Goal: Task Accomplishment & Management: Complete application form

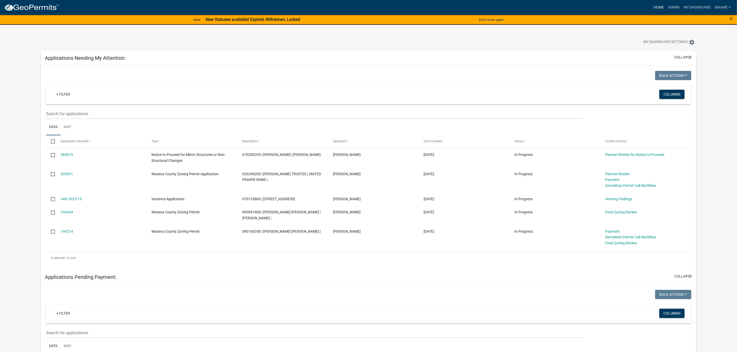
click at [655, 5] on link "Home" at bounding box center [659, 8] width 14 height 10
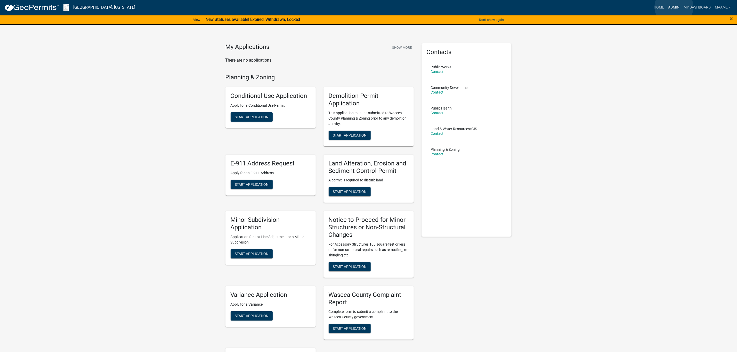
click at [674, 7] on link "Admin" at bounding box center [673, 8] width 15 height 10
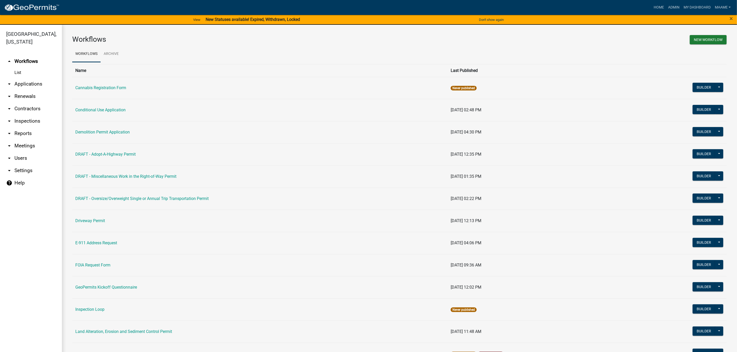
click at [23, 82] on link "arrow_drop_down Applications" at bounding box center [31, 84] width 62 height 12
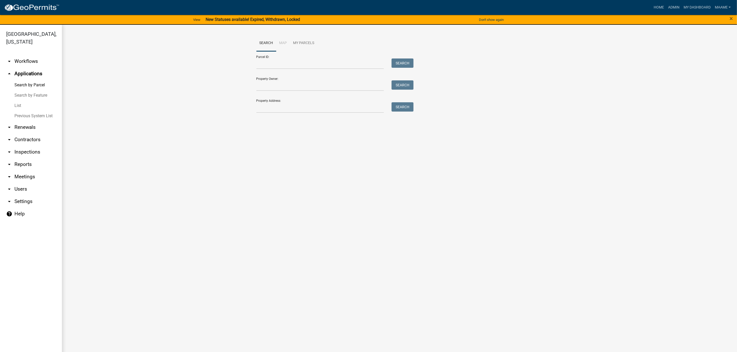
click at [14, 102] on link "List" at bounding box center [31, 106] width 62 height 10
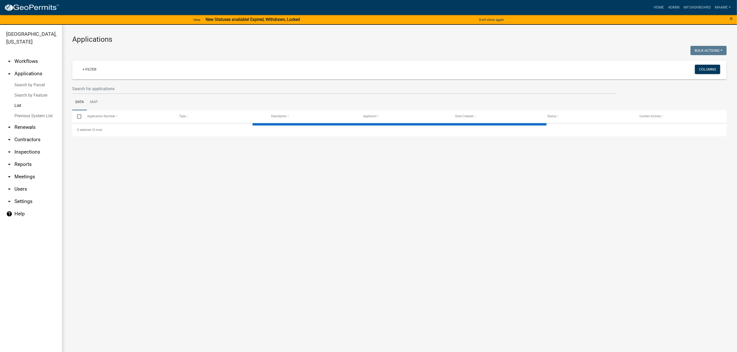
select select "2: 50"
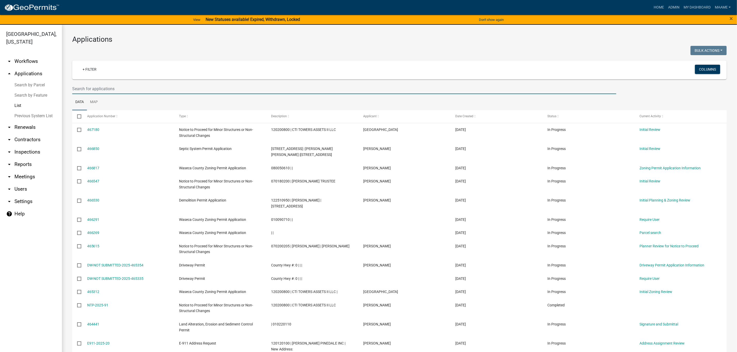
click at [104, 88] on input "text" at bounding box center [344, 89] width 544 height 11
paste input "070200205"
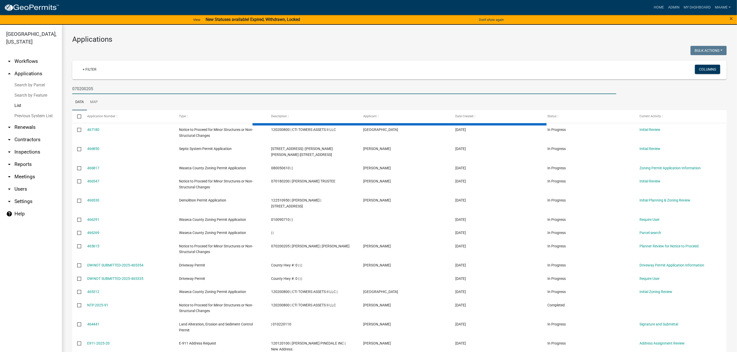
type input "070200205"
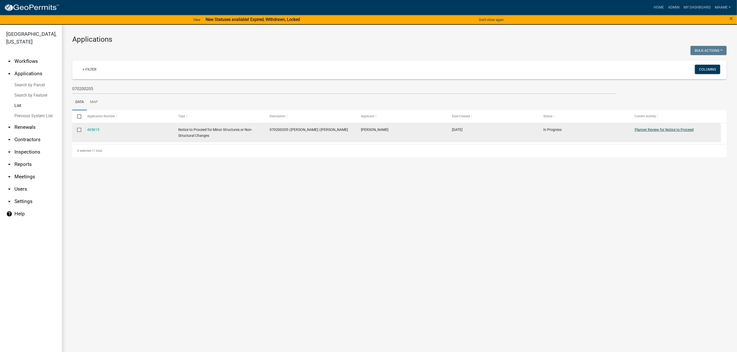
click at [649, 130] on link "Planner Review for Notice to Proceed" at bounding box center [664, 130] width 59 height 4
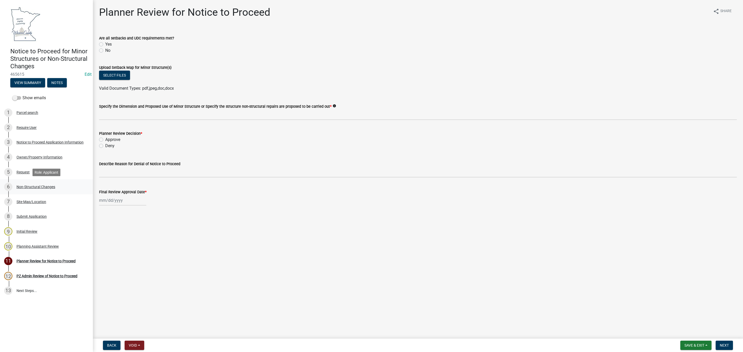
click at [37, 186] on div "Non-Structural Changes" at bounding box center [36, 187] width 39 height 4
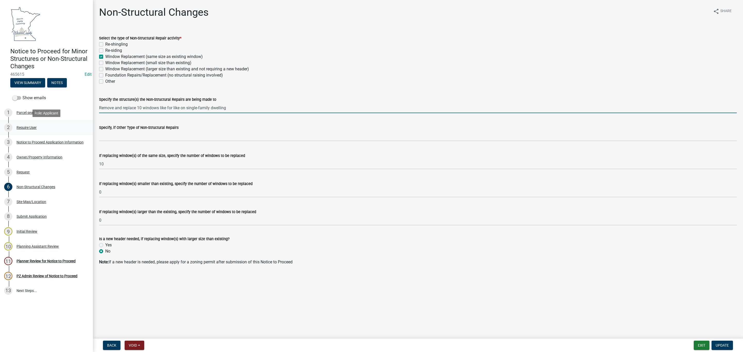
drag, startPoint x: 245, startPoint y: 106, endPoint x: 12, endPoint y: 121, distance: 233.5
click at [12, 121] on div "Notice to Proceed for Minor Structures or Non-Structural Changes 465615 Edit Vi…" at bounding box center [371, 176] width 743 height 352
click at [29, 260] on div "Planner Review for Notice to Proceed" at bounding box center [46, 262] width 59 height 4
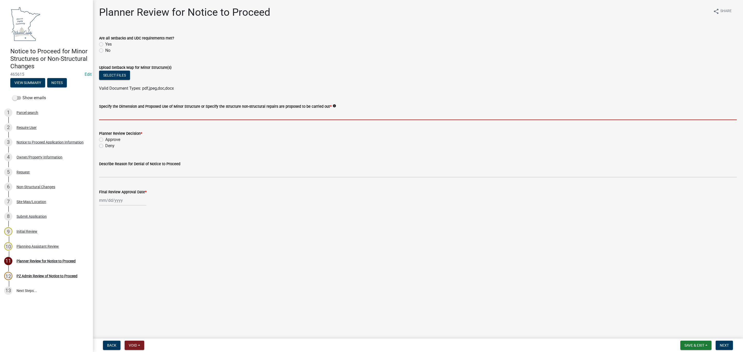
click at [140, 114] on input "Specify the Dimension and Proposed Use of Minor Structure or Specify the struct…" at bounding box center [418, 115] width 638 height 11
paste input "Remove and replace 10 windows like for like on single-family dwelling"
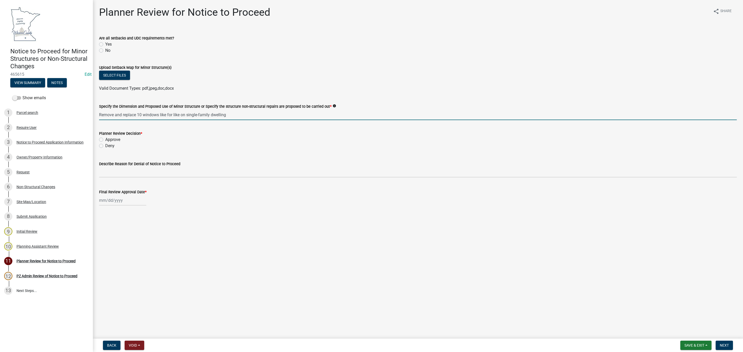
drag, startPoint x: 99, startPoint y: 112, endPoint x: 136, endPoint y: 116, distance: 37.6
click at [136, 116] on input "Remove and replace 10 windows like for like on single-family dwelling" at bounding box center [418, 115] width 638 height 11
drag, startPoint x: 141, startPoint y: 112, endPoint x: 160, endPoint y: 114, distance: 19.7
click at [160, 114] on input "Replacing 10 windows like for like on single-family dwelling" at bounding box center [418, 115] width 638 height 11
click at [133, 115] on input "Replacing 10 windows same size windows on single-family dwelling" at bounding box center [418, 115] width 638 height 11
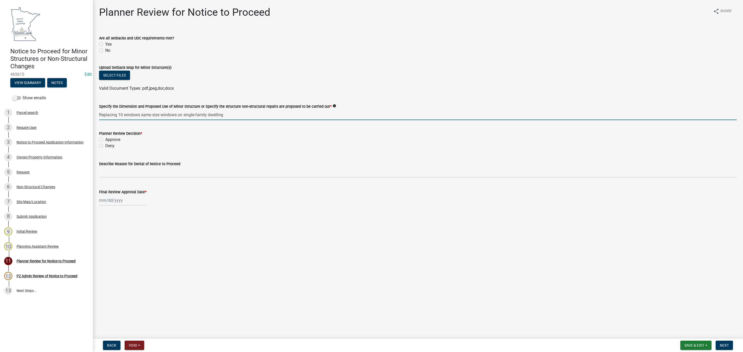
click at [133, 115] on input "Replacing 10 windows same size windows on single-family dwelling" at bounding box center [418, 115] width 638 height 11
type input "Replacing 10 same size windows on single-family dwelling"
click at [109, 140] on label "Approve" at bounding box center [112, 140] width 15 height 6
click at [109, 140] on input "Approve" at bounding box center [106, 138] width 3 height 3
radio input "true"
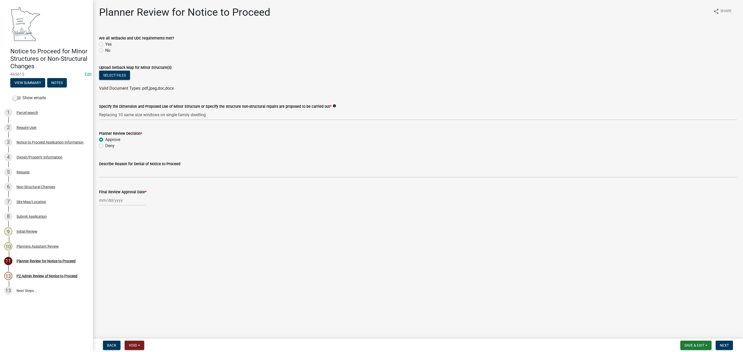
select select "8"
select select "2025"
click at [115, 198] on div "Jan Feb Mar Apr May Jun Jul Aug Sep Oct Nov Dec 1525 1526 1527 1528 1529 1530 1…" at bounding box center [122, 200] width 47 height 11
click at [131, 252] on div "21" at bounding box center [129, 253] width 8 height 8
type input "08/21/2025"
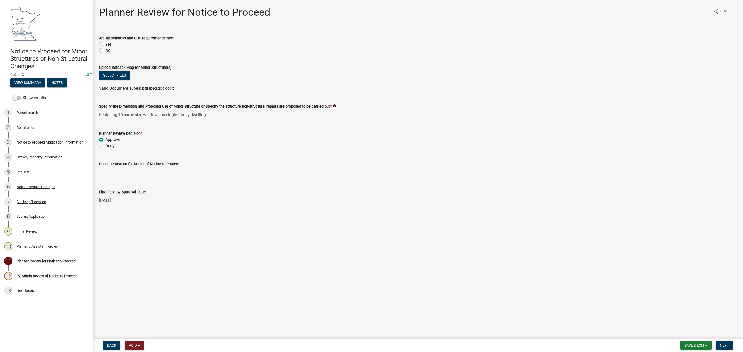
click at [105, 46] on label "Yes" at bounding box center [108, 44] width 6 height 6
click at [105, 45] on input "Yes" at bounding box center [106, 42] width 3 height 3
radio input "true"
click at [726, 345] on span "Next" at bounding box center [724, 346] width 9 height 4
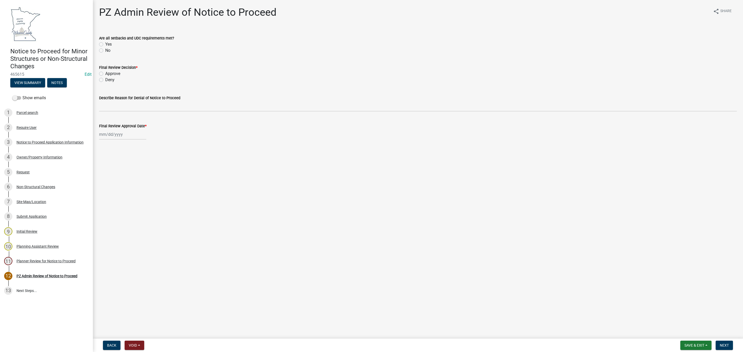
click at [106, 45] on label "Yes" at bounding box center [108, 44] width 6 height 6
click at [106, 45] on input "Yes" at bounding box center [106, 42] width 3 height 3
radio input "true"
click at [110, 72] on label "Approve" at bounding box center [112, 74] width 15 height 6
click at [109, 72] on input "Approve" at bounding box center [106, 72] width 3 height 3
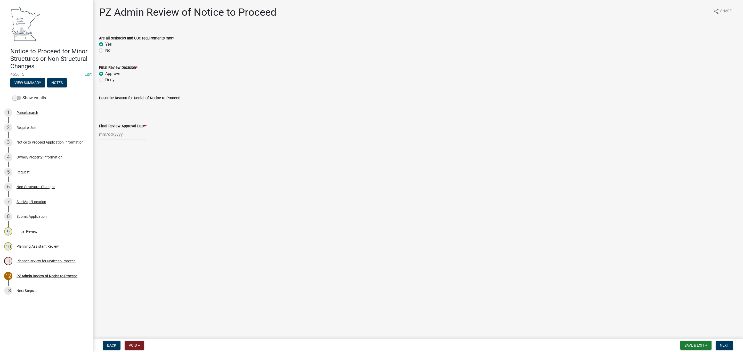
radio input "true"
select select "8"
select select "2025"
click at [114, 137] on div "Jan Feb Mar Apr May Jun Jul Aug Sep Oct Nov Dec 1525 1526 1527 1528 1529 1530 1…" at bounding box center [122, 134] width 47 height 11
click at [128, 185] on div "21" at bounding box center [129, 187] width 8 height 8
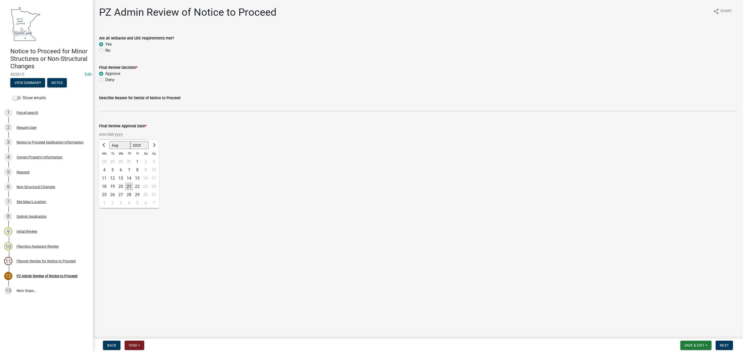
type input "08/21/2025"
click at [725, 346] on span "Next" at bounding box center [724, 346] width 9 height 4
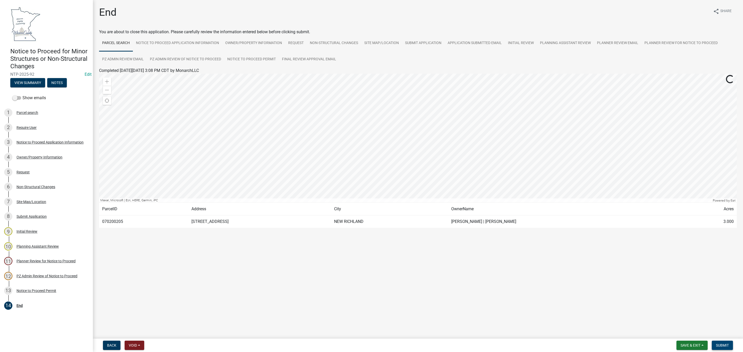
click at [722, 345] on span "Submit" at bounding box center [722, 346] width 13 height 4
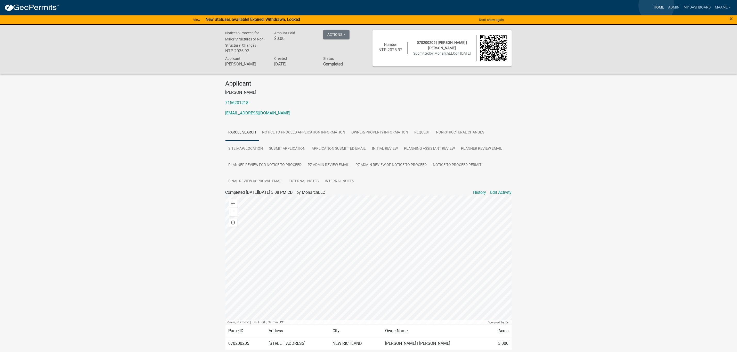
click at [657, 5] on link "Home" at bounding box center [659, 8] width 14 height 10
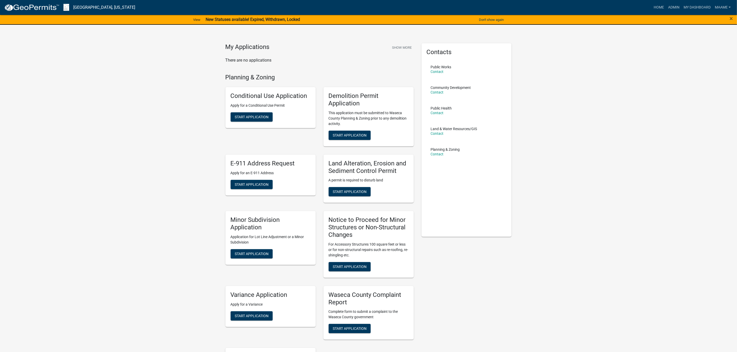
click at [673, 4] on link "Admin" at bounding box center [673, 8] width 15 height 10
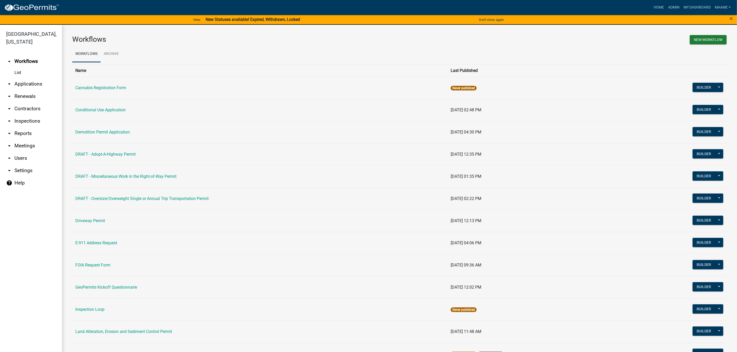
click at [19, 82] on link "arrow_drop_down Applications" at bounding box center [31, 84] width 62 height 12
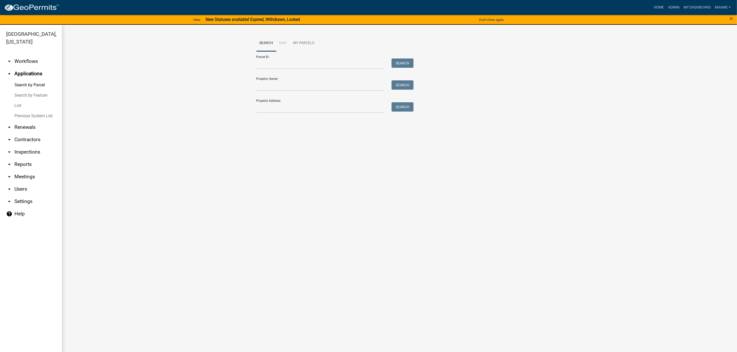
click at [19, 106] on link "List" at bounding box center [31, 106] width 62 height 10
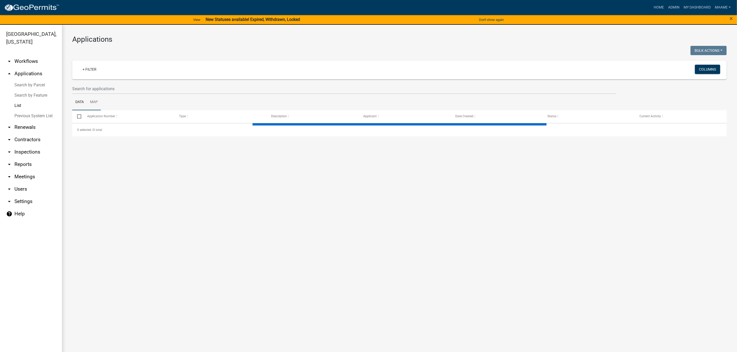
select select "2: 50"
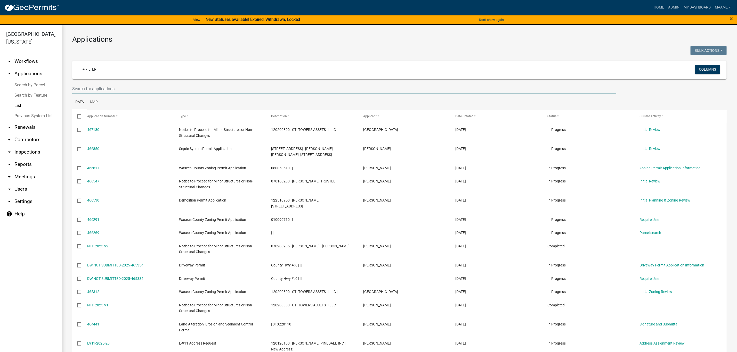
click at [92, 89] on input "text" at bounding box center [344, 89] width 544 height 11
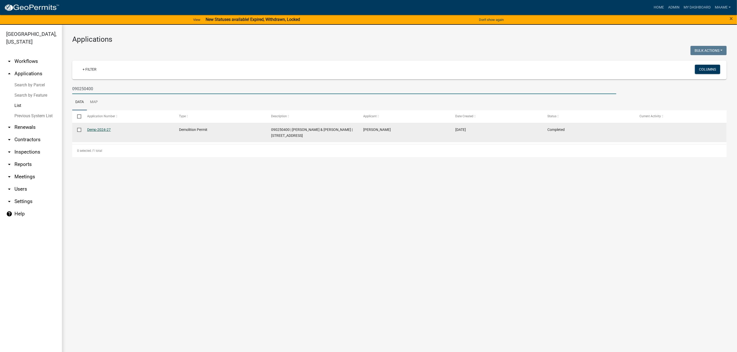
type input "090250400"
click at [104, 131] on link "Demo-2024-27" at bounding box center [99, 130] width 24 height 4
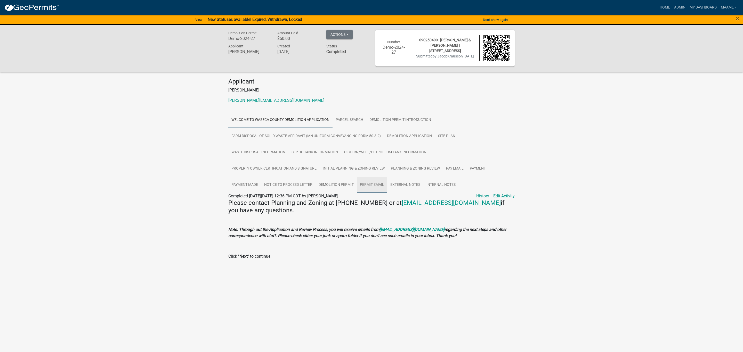
click at [363, 188] on link "Permit Email" at bounding box center [372, 185] width 30 height 17
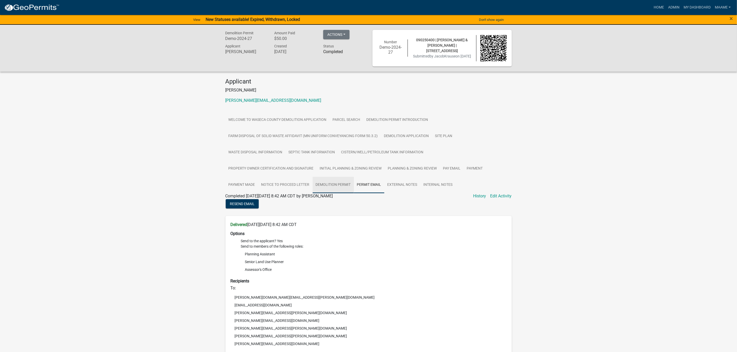
click at [328, 187] on link "Demolition Permit" at bounding box center [333, 185] width 41 height 17
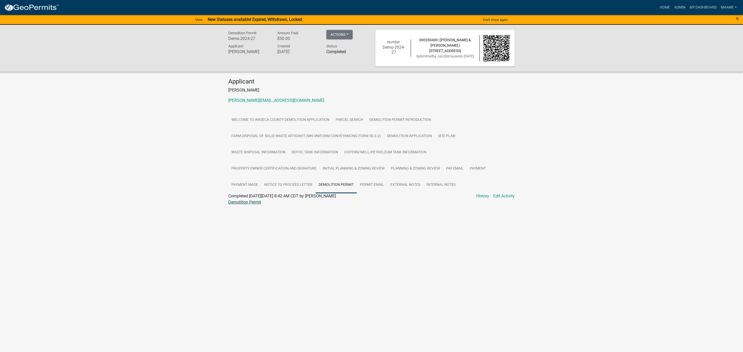
click at [250, 200] on link "Demolition Permit" at bounding box center [244, 202] width 33 height 5
click at [376, 185] on link "Permit Email" at bounding box center [372, 185] width 30 height 17
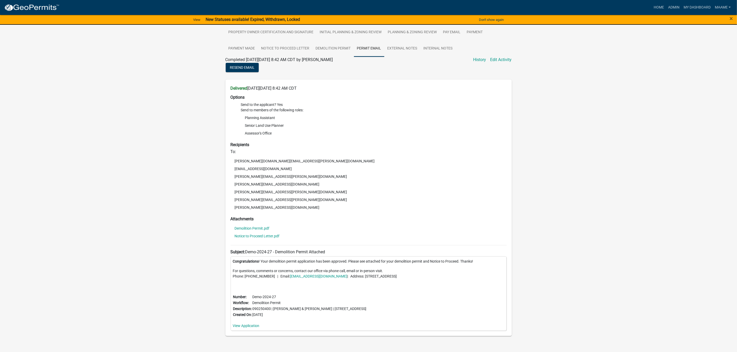
scroll to position [148, 0]
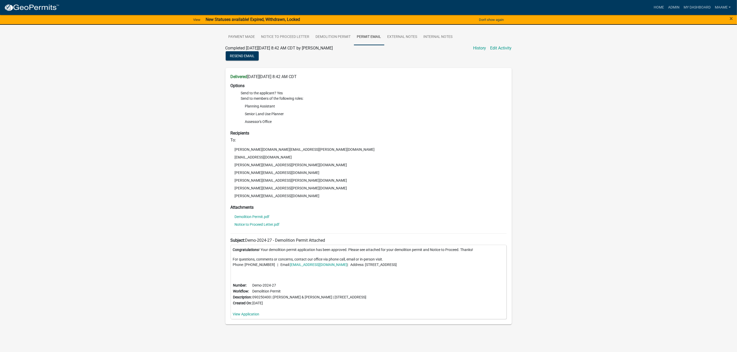
click at [124, 182] on div "Demolition Permit Demo-2024-27 Amount Paid $50.00 Actions View receipt Printer …" at bounding box center [368, 112] width 737 height 470
click at [139, 67] on div "Demolition Permit Demo-2024-27 Amount Paid $50.00 Actions View receipt Printer …" at bounding box center [368, 112] width 737 height 470
click at [258, 215] on link "Demolition Permit.pdf" at bounding box center [252, 217] width 35 height 4
click at [249, 224] on link "Notice to Proceed Letter.pdf" at bounding box center [257, 225] width 45 height 4
click at [257, 218] on link "Demolition Permit.pdf" at bounding box center [252, 217] width 35 height 4
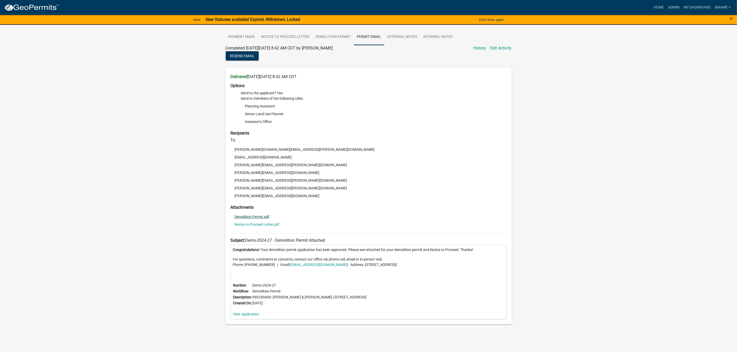
click at [248, 217] on link "Demolition Permit.pdf" at bounding box center [252, 217] width 35 height 4
click at [246, 225] on link "Notice to Proceed Letter.pdf" at bounding box center [257, 225] width 45 height 4
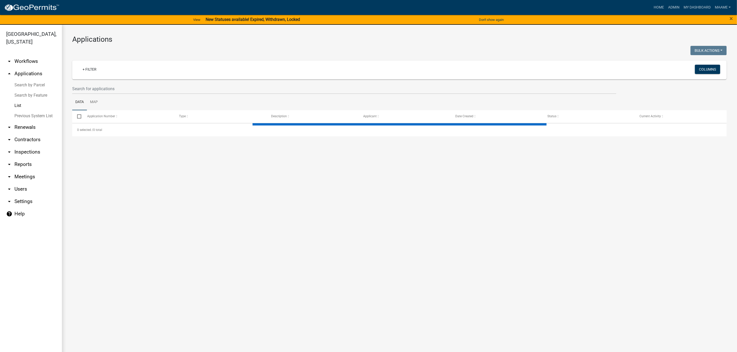
select select "2: 50"
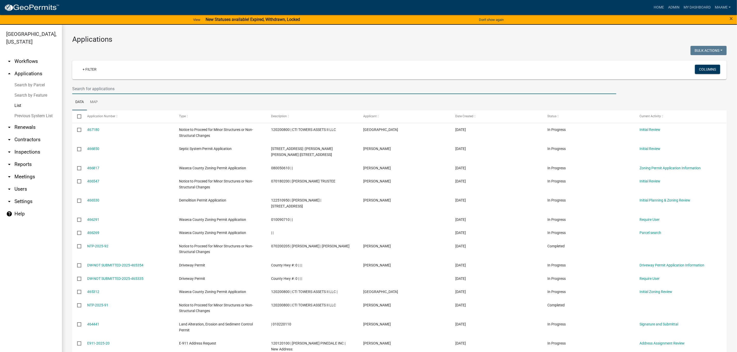
drag, startPoint x: 118, startPoint y: 88, endPoint x: 112, endPoint y: 82, distance: 9.0
click at [107, 86] on input "text" at bounding box center [344, 89] width 544 height 11
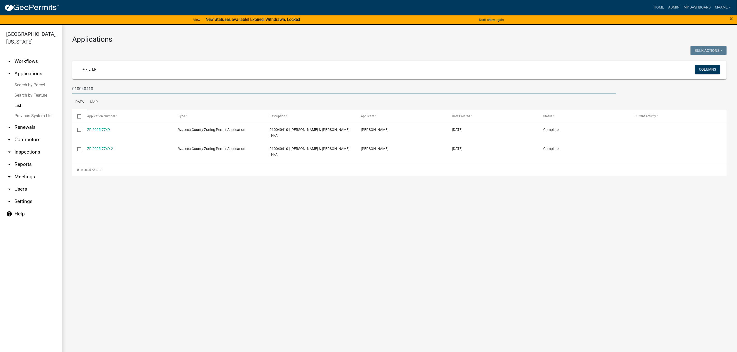
click at [151, 87] on input "010040410" at bounding box center [344, 89] width 544 height 11
drag, startPoint x: 121, startPoint y: 93, endPoint x: 43, endPoint y: 98, distance: 78.6
click at [43, 98] on div "Waseca County, Minnesota arrow_drop_down Workflows List arrow_drop_up Applicati…" at bounding box center [368, 192] width 737 height 334
drag, startPoint x: 102, startPoint y: 88, endPoint x: 45, endPoint y: 89, distance: 56.8
click at [45, 89] on div "Waseca County, Minnesota arrow_drop_down Workflows List arrow_drop_up Applicati…" at bounding box center [368, 192] width 737 height 334
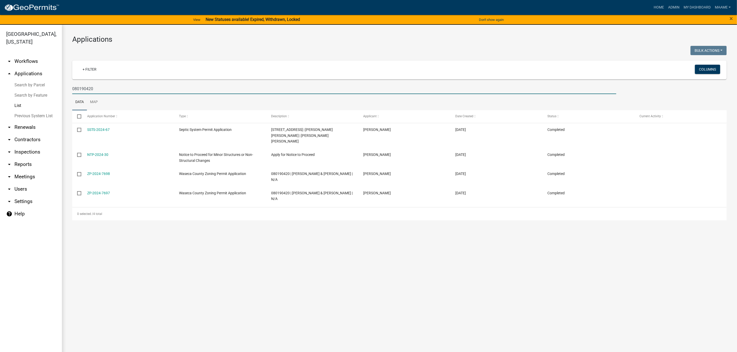
type input "080190420"
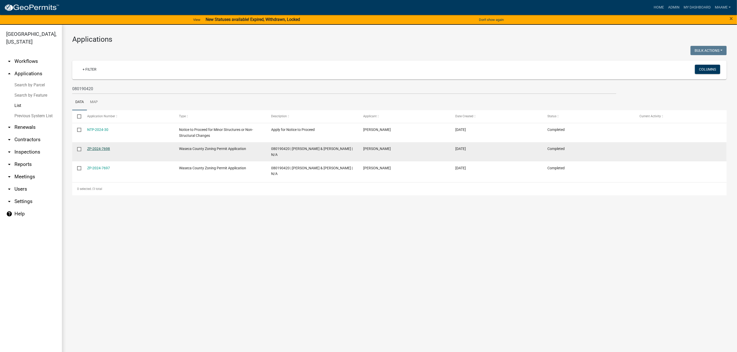
click at [96, 147] on link "ZP-2024-7698" at bounding box center [98, 149] width 23 height 4
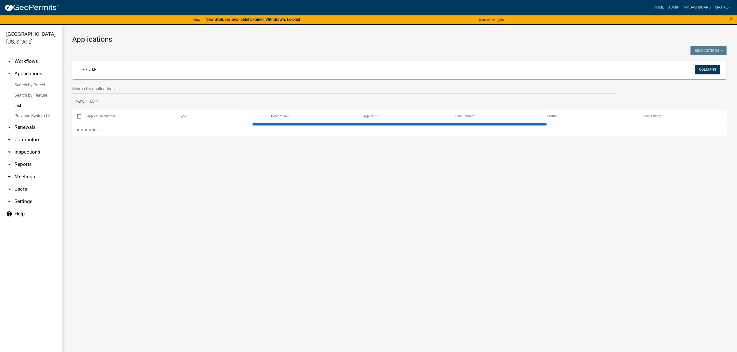
select select "2: 50"
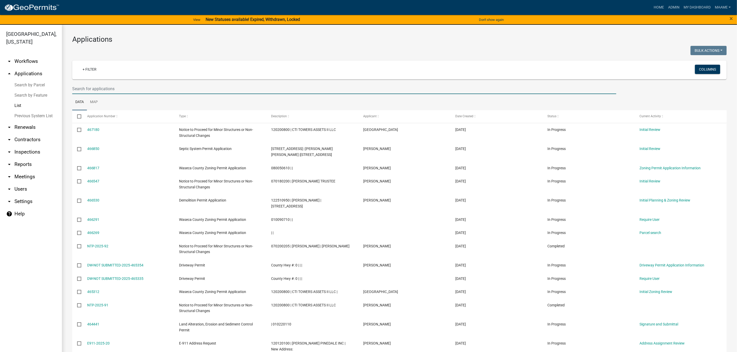
click at [93, 89] on input "text" at bounding box center [344, 89] width 544 height 11
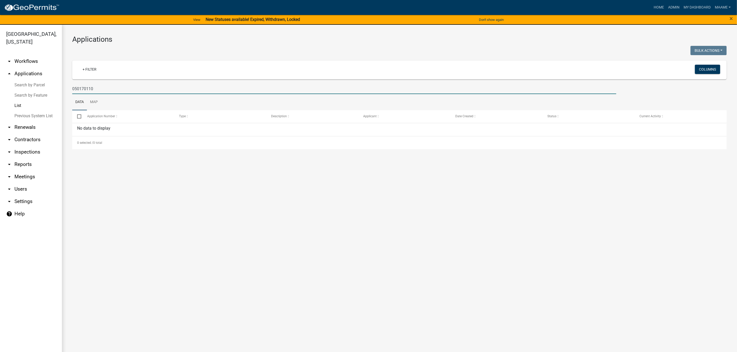
click at [95, 88] on input "050170110" at bounding box center [344, 89] width 544 height 11
drag, startPoint x: 97, startPoint y: 88, endPoint x: 69, endPoint y: 84, distance: 28.5
click at [69, 84] on div "050170110" at bounding box center [344, 89] width 552 height 11
drag, startPoint x: 94, startPoint y: 90, endPoint x: 54, endPoint y: 88, distance: 40.3
click at [54, 88] on div "Waseca County, Minnesota arrow_drop_down Workflows List arrow_drop_up Applicati…" at bounding box center [368, 192] width 737 height 334
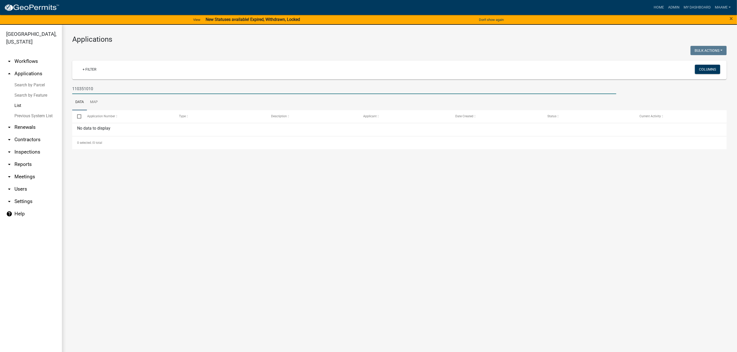
drag, startPoint x: 100, startPoint y: 85, endPoint x: -3, endPoint y: 111, distance: 106.2
click at [0, 111] on html "Internet Explorer does NOT work with GeoPermits. Get a new browser for more sec…" at bounding box center [368, 176] width 737 height 352
drag, startPoint x: 135, startPoint y: 88, endPoint x: 59, endPoint y: 84, distance: 76.8
click at [59, 84] on div "Waseca County, Minnesota arrow_drop_down Workflows List arrow_drop_up Applicati…" at bounding box center [368, 192] width 737 height 334
drag, startPoint x: 125, startPoint y: 87, endPoint x: 27, endPoint y: 96, distance: 97.9
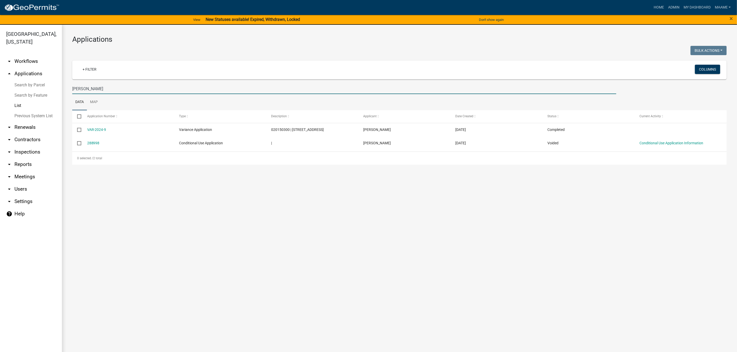
click at [27, 96] on div "Waseca County, Minnesota arrow_drop_down Workflows List arrow_drop_up Applicati…" at bounding box center [368, 192] width 737 height 334
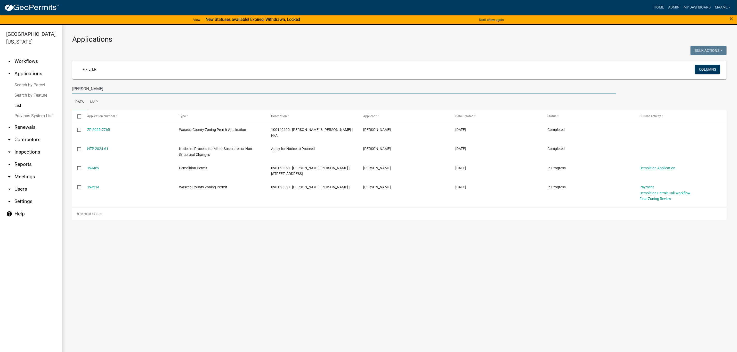
drag, startPoint x: 98, startPoint y: 88, endPoint x: 49, endPoint y: 82, distance: 49.4
click at [49, 82] on div "Waseca County, Minnesota arrow_drop_down Workflows List arrow_drop_up Applicati…" at bounding box center [368, 192] width 737 height 334
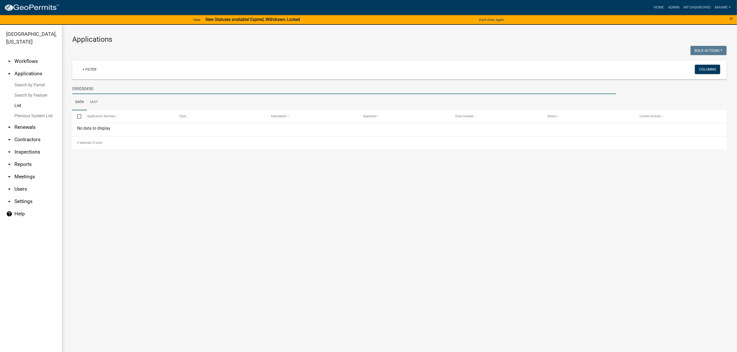
click at [121, 87] on input "090050450" at bounding box center [344, 89] width 544 height 11
drag, startPoint x: 119, startPoint y: 87, endPoint x: 71, endPoint y: 85, distance: 48.5
click at [71, 85] on div "090050450" at bounding box center [344, 89] width 552 height 11
drag, startPoint x: 29, startPoint y: 95, endPoint x: 94, endPoint y: 94, distance: 64.5
click at [94, 94] on div "Applications Bulk Actions Void Expire Lock Withdraw + Filter Columns 090050450 …" at bounding box center [399, 92] width 675 height 135
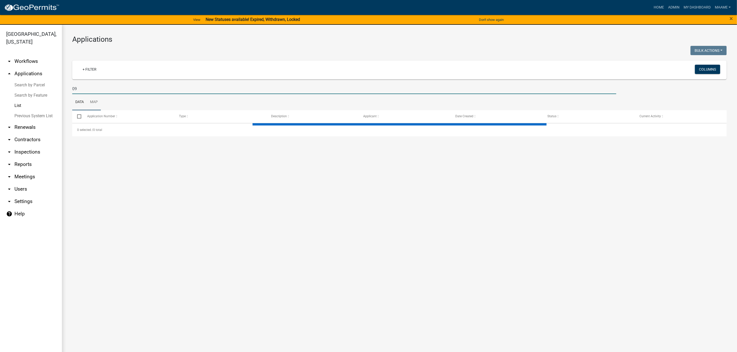
type input "090"
select select "2: 50"
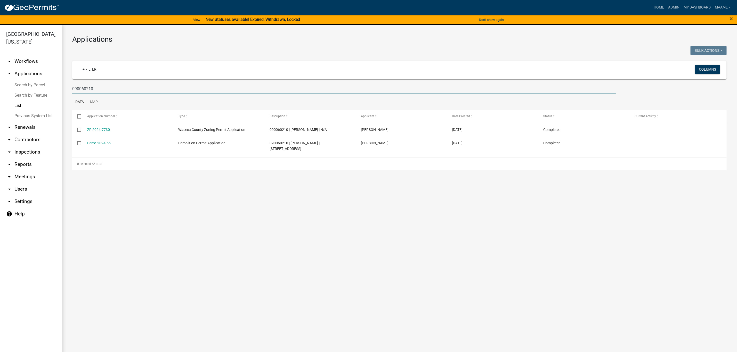
type input "090060210"
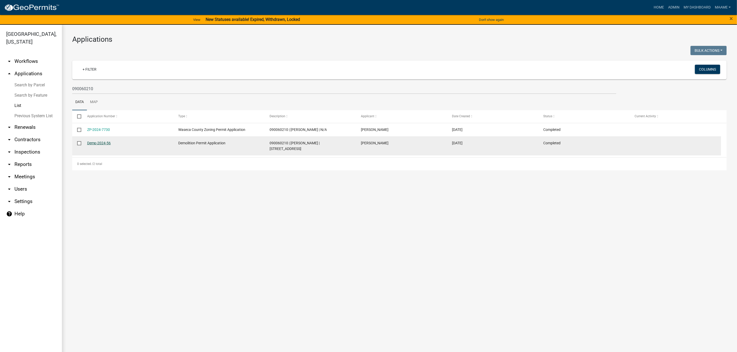
click at [96, 142] on link "Demo-2024-56" at bounding box center [99, 143] width 24 height 4
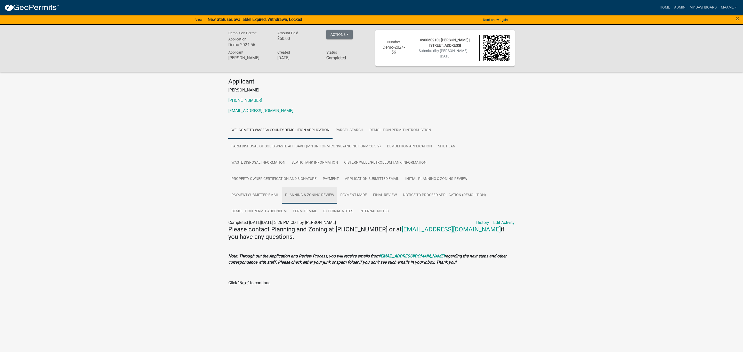
click at [299, 193] on link "Planning & Zoning Review" at bounding box center [309, 195] width 55 height 17
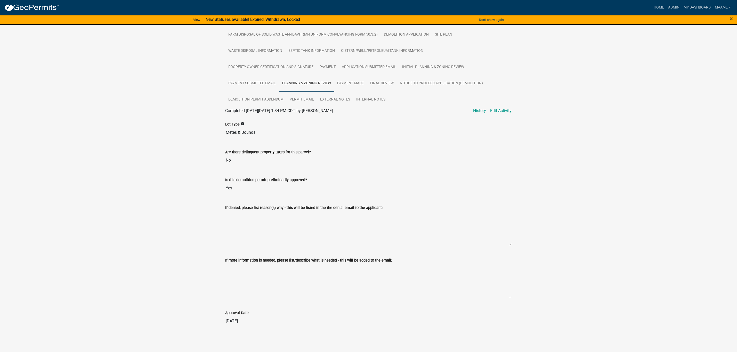
scroll to position [36, 0]
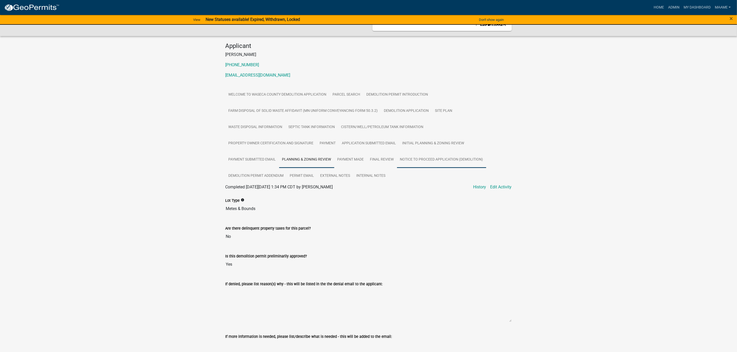
click at [424, 160] on link "Notice to Proceed Application (Demolition)" at bounding box center [441, 160] width 89 height 17
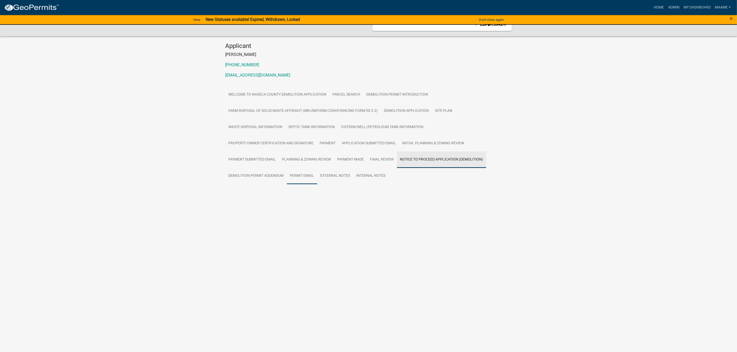
scroll to position [0, 0]
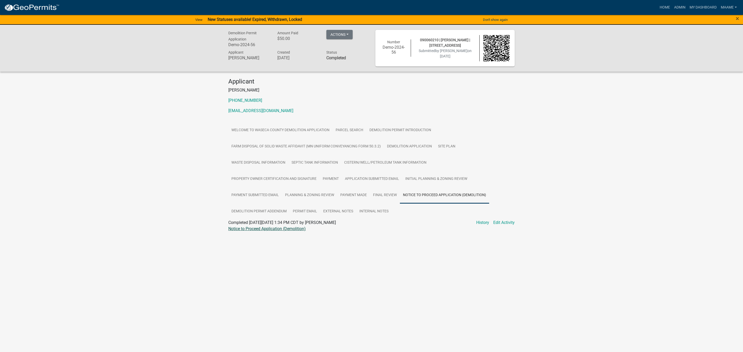
click at [269, 227] on link "Notice to Proceed Application (Demolition)" at bounding box center [266, 229] width 77 height 5
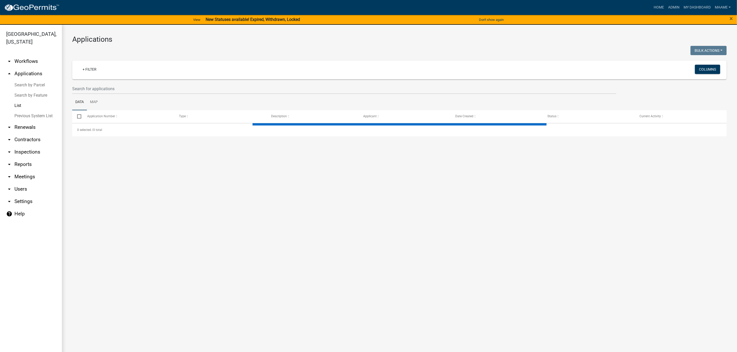
select select "2: 50"
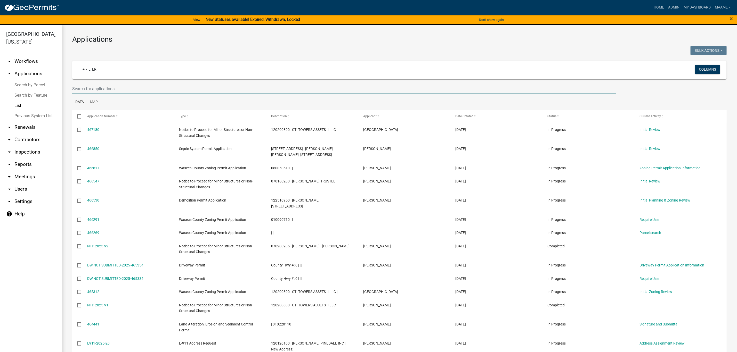
click at [107, 89] on input "text" at bounding box center [344, 89] width 544 height 11
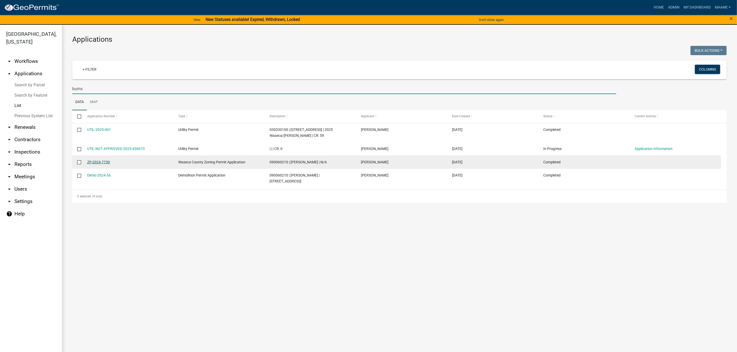
type input "burns"
click at [101, 163] on link "ZP-2024-7730" at bounding box center [98, 162] width 23 height 4
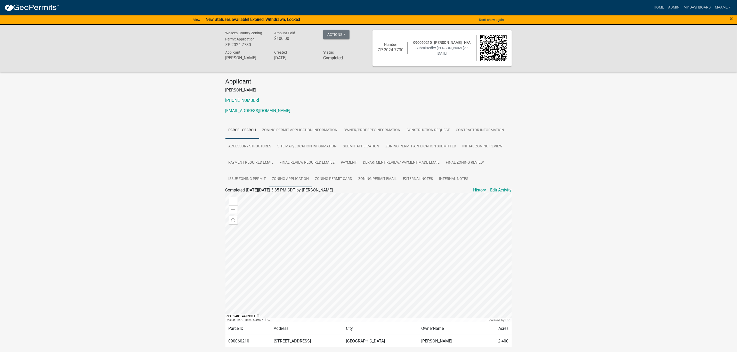
click at [297, 175] on link "Zoning Application" at bounding box center [290, 179] width 43 height 17
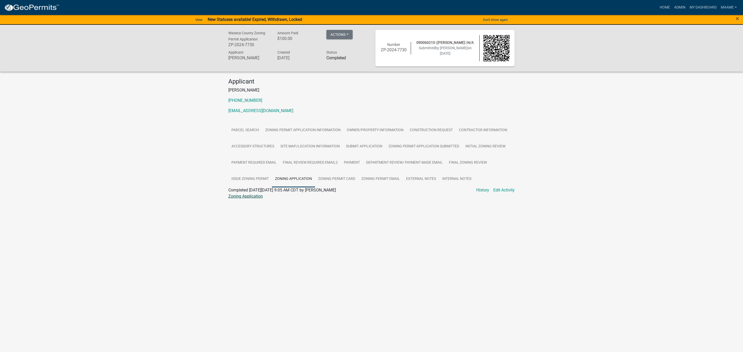
click at [244, 195] on link "Zoning Application" at bounding box center [245, 196] width 35 height 5
click at [150, 48] on div "Waseca County Zoning Permit Application ZP-2024-7730 Amount Paid $100.00 Action…" at bounding box center [371, 48] width 743 height 47
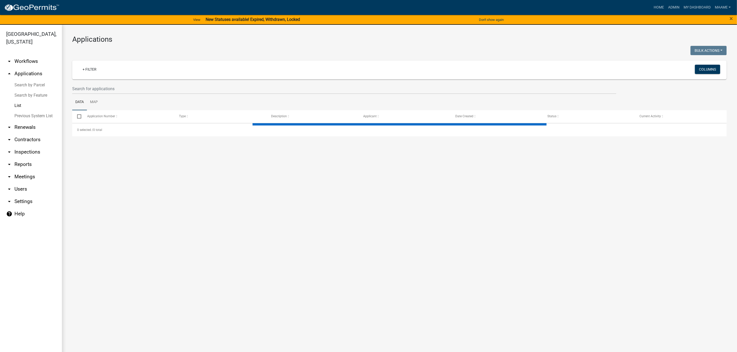
select select "2: 50"
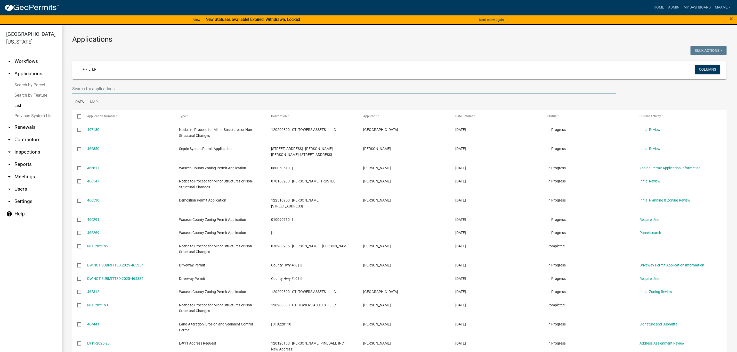
click at [104, 86] on input "text" at bounding box center [344, 89] width 544 height 11
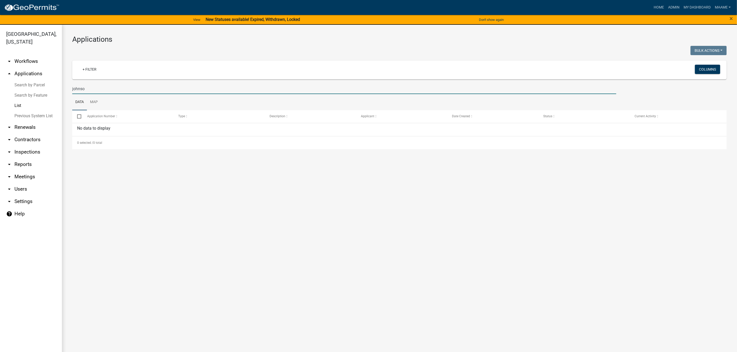
type input "johnson"
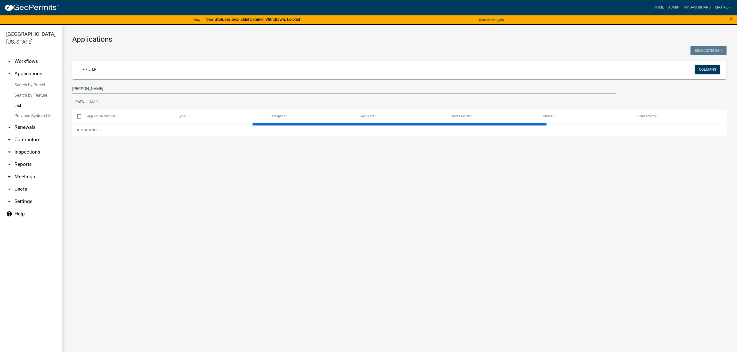
select select "2: 50"
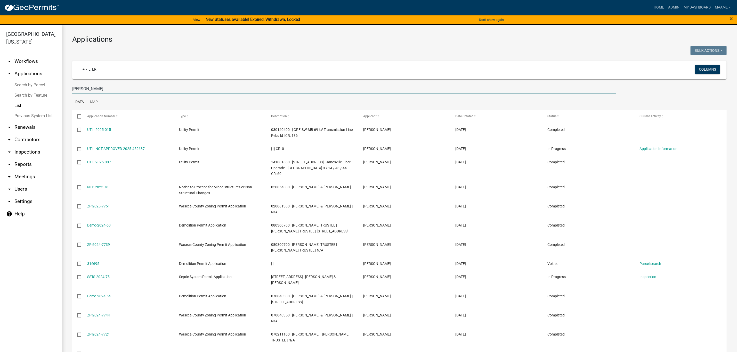
drag, startPoint x: 111, startPoint y: 85, endPoint x: 33, endPoint y: 90, distance: 77.5
click at [33, 90] on div "Waseca County, Minnesota arrow_drop_down Workflows List arrow_drop_up Applicati…" at bounding box center [368, 192] width 737 height 334
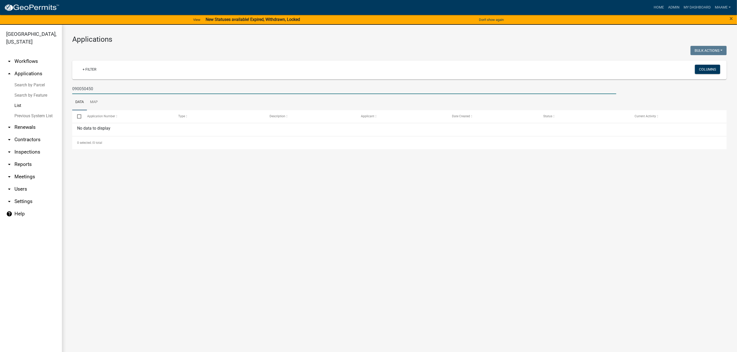
drag, startPoint x: 136, startPoint y: 90, endPoint x: 57, endPoint y: 88, distance: 78.5
click at [57, 88] on div "Waseca County, Minnesota arrow_drop_down Workflows List arrow_drop_up Applicati…" at bounding box center [368, 192] width 737 height 334
click at [106, 87] on input "040331300" at bounding box center [344, 89] width 544 height 11
drag, startPoint x: 106, startPoint y: 87, endPoint x: 33, endPoint y: 80, distance: 73.2
click at [33, 80] on div "Waseca County, Minnesota arrow_drop_down Workflows List arrow_drop_up Applicati…" at bounding box center [368, 192] width 737 height 334
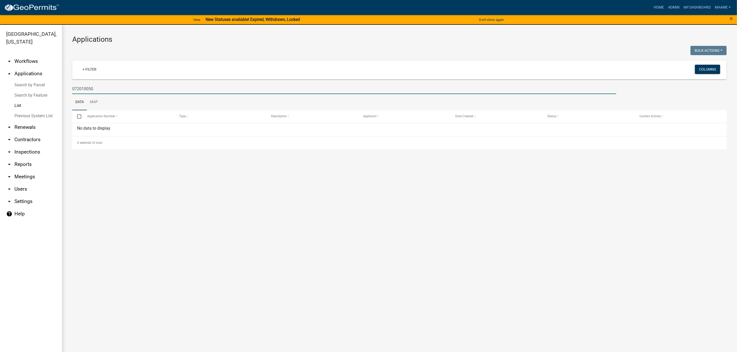
drag, startPoint x: 115, startPoint y: 89, endPoint x: 16, endPoint y: 107, distance: 100.4
click at [16, 107] on div "Waseca County, Minnesota arrow_drop_down Workflows List arrow_drop_up Applicati…" at bounding box center [368, 192] width 737 height 334
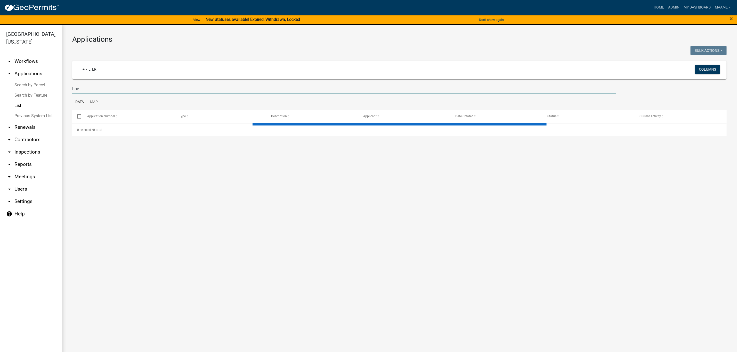
type input "boer"
select select "2: 50"
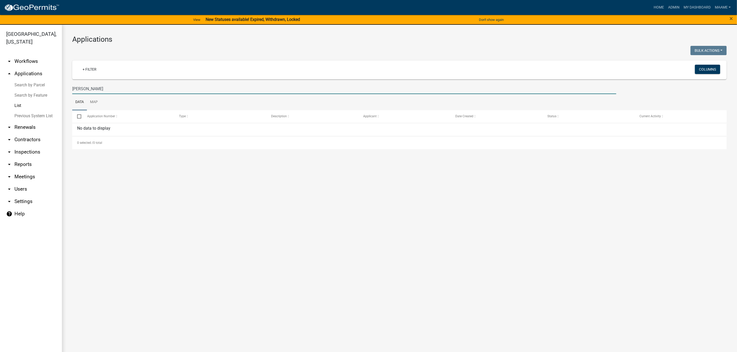
drag, startPoint x: 96, startPoint y: 88, endPoint x: 46, endPoint y: 95, distance: 50.8
click at [46, 95] on div "Waseca County, Minnesota arrow_drop_down Workflows List arrow_drop_up Applicati…" at bounding box center [368, 192] width 737 height 334
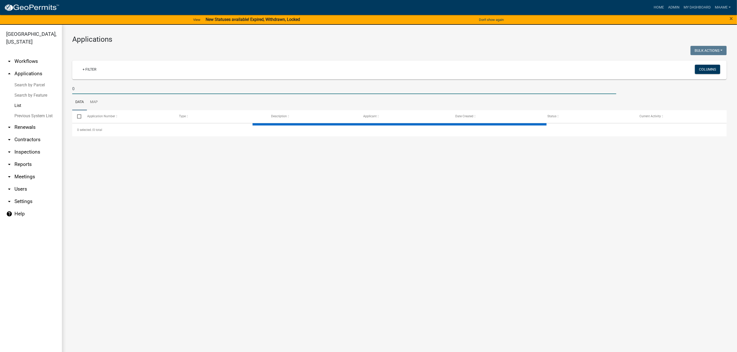
type input "07"
select select "2: 50"
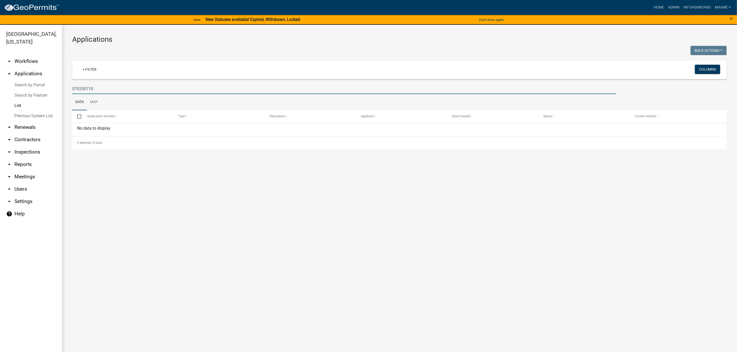
drag, startPoint x: 109, startPoint y: 86, endPoint x: 52, endPoint y: 98, distance: 58.4
click at [52, 98] on div "Waseca County, Minnesota arrow_drop_down Workflows List arrow_drop_up Applicati…" at bounding box center [368, 192] width 737 height 334
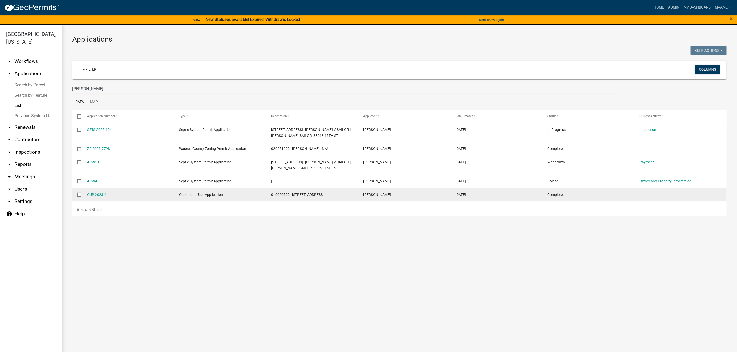
type input "seth"
click at [279, 196] on span "010020500 | 4720 378TH AVE" at bounding box center [297, 195] width 53 height 4
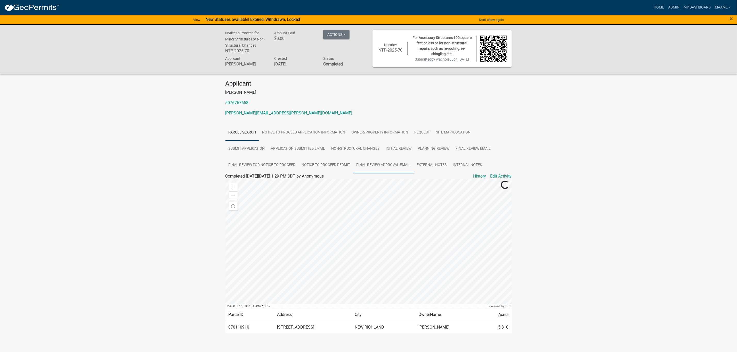
click at [382, 168] on link "Final Review Approval Email" at bounding box center [383, 165] width 60 height 17
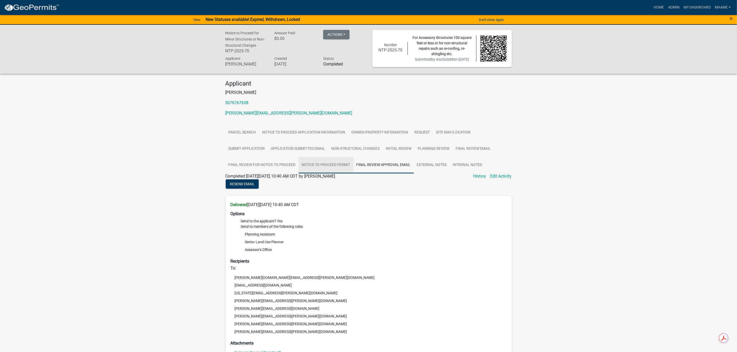
click at [317, 168] on link "Notice to Proceed Permit" at bounding box center [326, 165] width 55 height 17
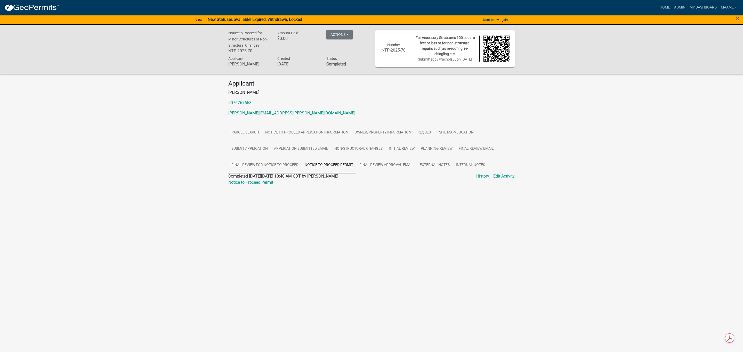
click at [269, 170] on link "Final Review for Notice to Proceed" at bounding box center [264, 165] width 73 height 17
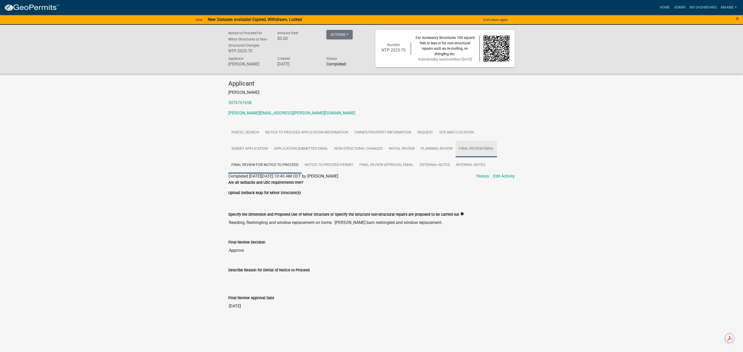
click at [473, 151] on link "Final Review Email" at bounding box center [476, 149] width 41 height 17
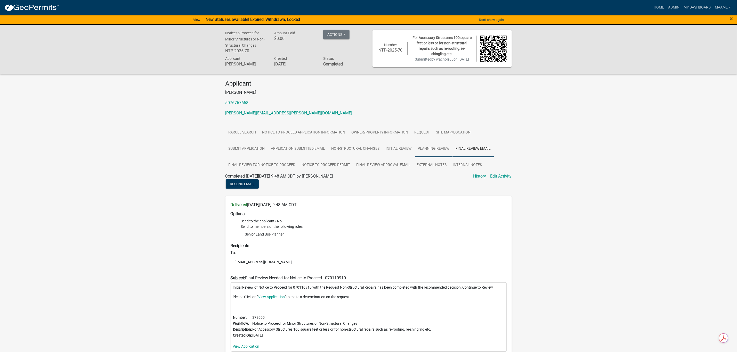
click at [423, 157] on link "Planning Review" at bounding box center [434, 149] width 38 height 17
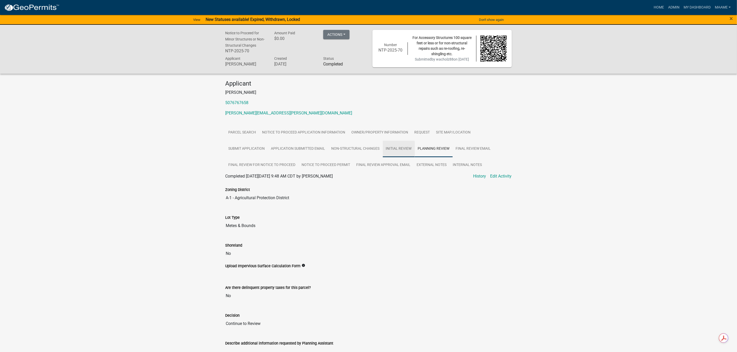
click at [395, 151] on link "Initial Review" at bounding box center [399, 149] width 32 height 17
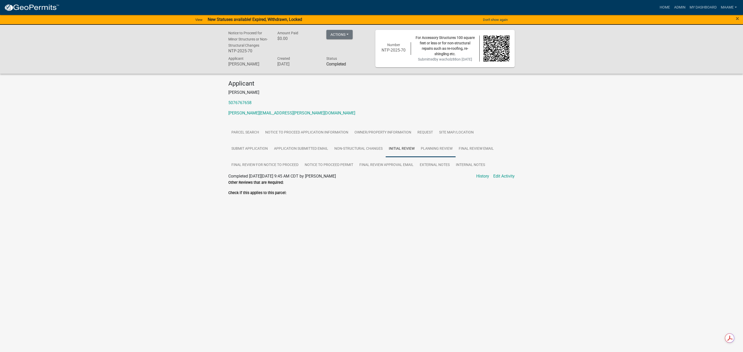
click at [428, 153] on link "Planning Review" at bounding box center [437, 149] width 38 height 17
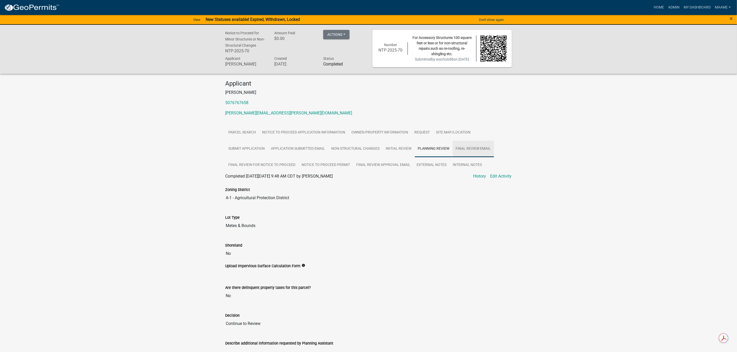
click at [472, 154] on link "Final Review Email" at bounding box center [473, 149] width 41 height 17
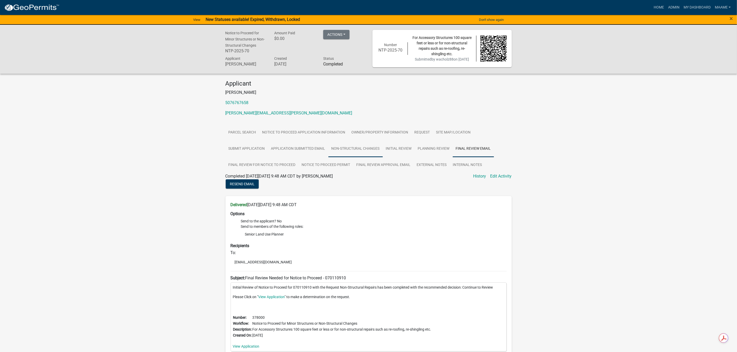
click at [359, 150] on link "Non-Structural Changes" at bounding box center [355, 149] width 54 height 17
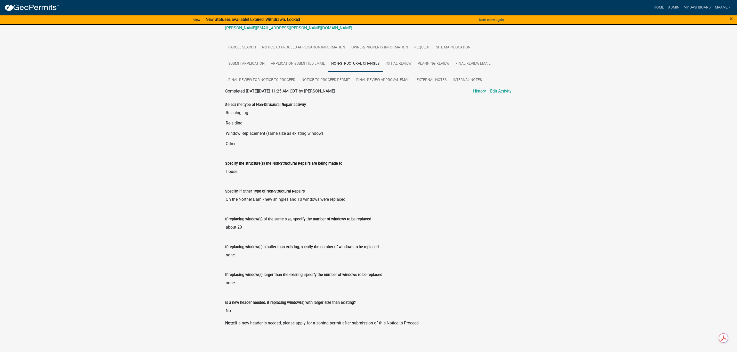
scroll to position [91, 0]
click at [307, 63] on link "Application Submitted Email" at bounding box center [298, 64] width 60 height 17
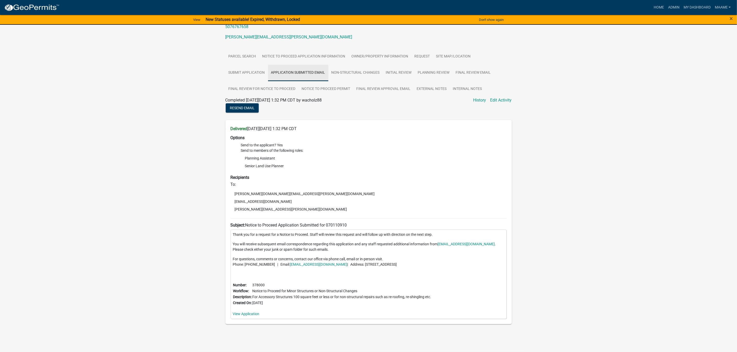
scroll to position [80, 0]
click at [249, 73] on link "Submit Application" at bounding box center [246, 73] width 43 height 17
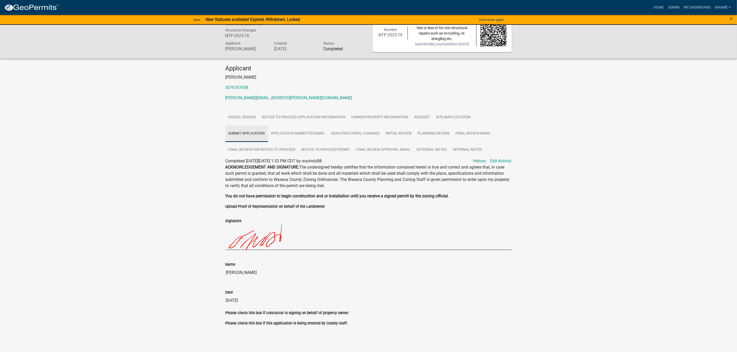
scroll to position [20, 0]
click at [428, 115] on link "Request" at bounding box center [423, 117] width 22 height 17
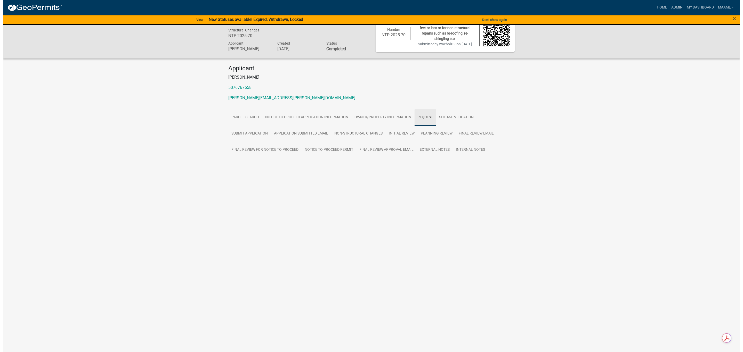
scroll to position [0, 0]
